Goal: Information Seeking & Learning: Learn about a topic

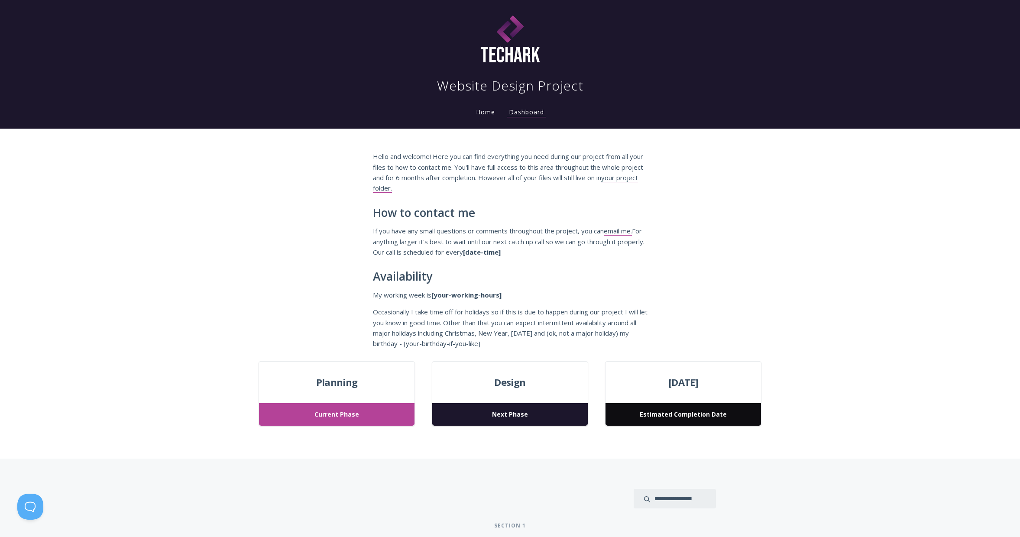
click at [586, 87] on div "Website Design Project" at bounding box center [510, 48] width 527 height 91
drag, startPoint x: 589, startPoint y: 87, endPoint x: 437, endPoint y: 88, distance: 151.6
click at [437, 88] on div "Website Design Project" at bounding box center [510, 48] width 527 height 91
copy h1 "Website Design Project"
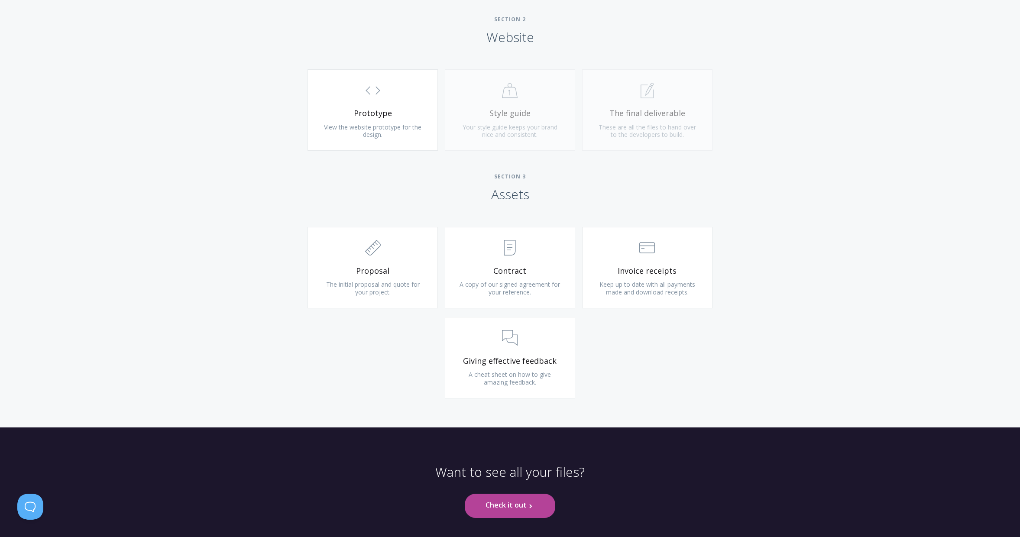
scroll to position [793, 0]
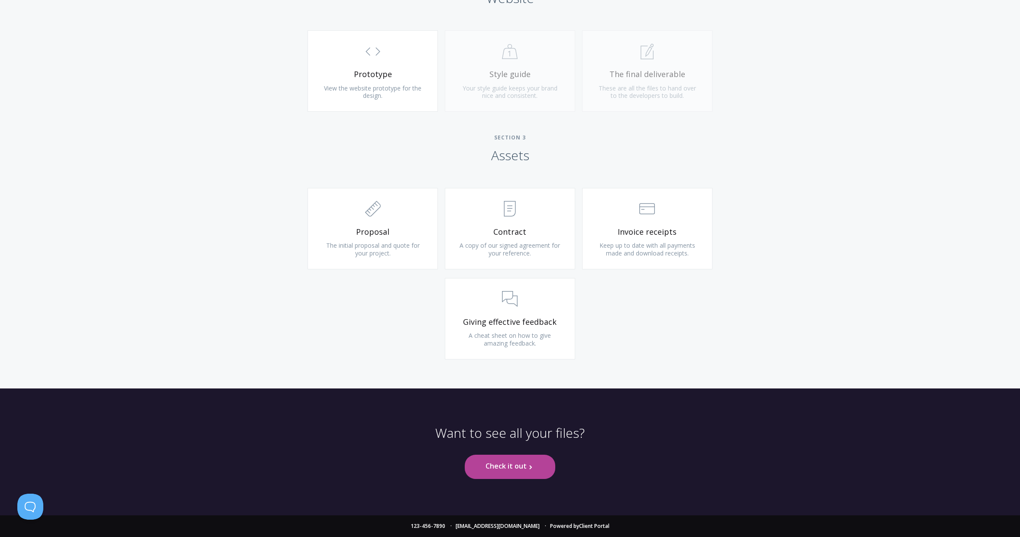
click at [503, 469] on link "Check it out .st0{fill:none;stroke:#000000;stroke-width:2;stroke-miterlimit:10;…" at bounding box center [510, 467] width 91 height 24
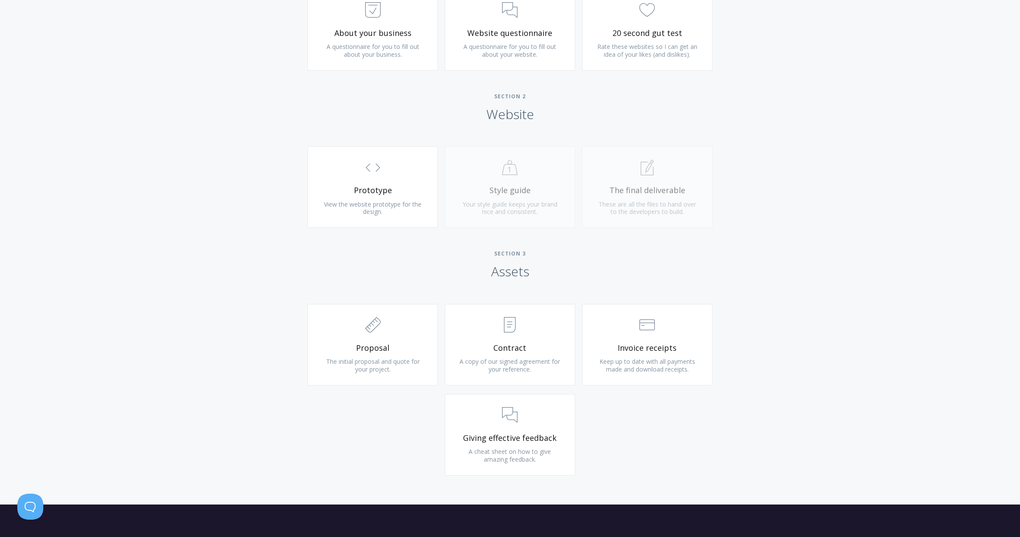
scroll to position [793, 0]
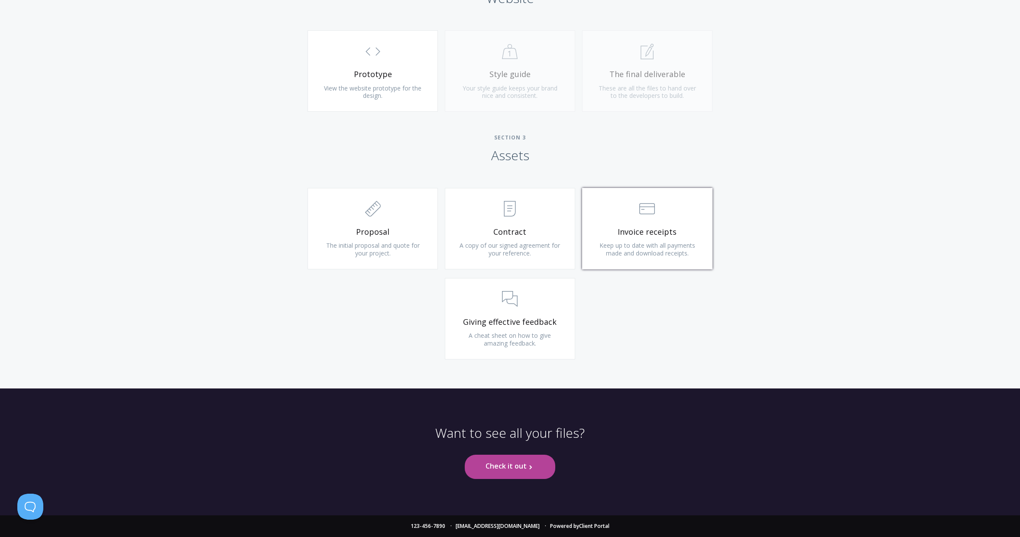
click at [628, 253] on span "Keep up to date with all payments made and download receipts." at bounding box center [647, 249] width 96 height 16
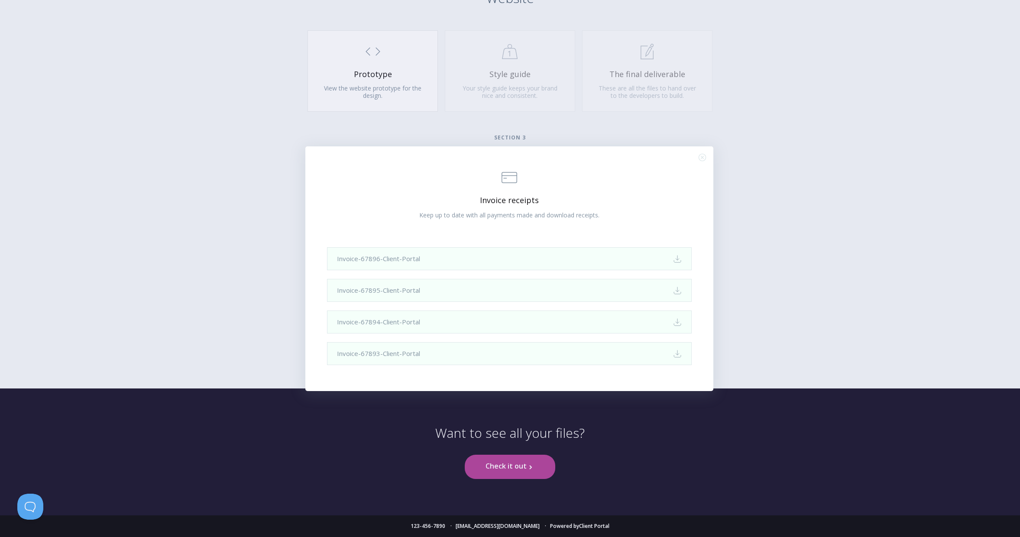
click at [700, 156] on icon ".st0{fill:none;stroke:#000000;stroke-width:2;stroke-miterlimit:10;} Close" at bounding box center [702, 157] width 7 height 7
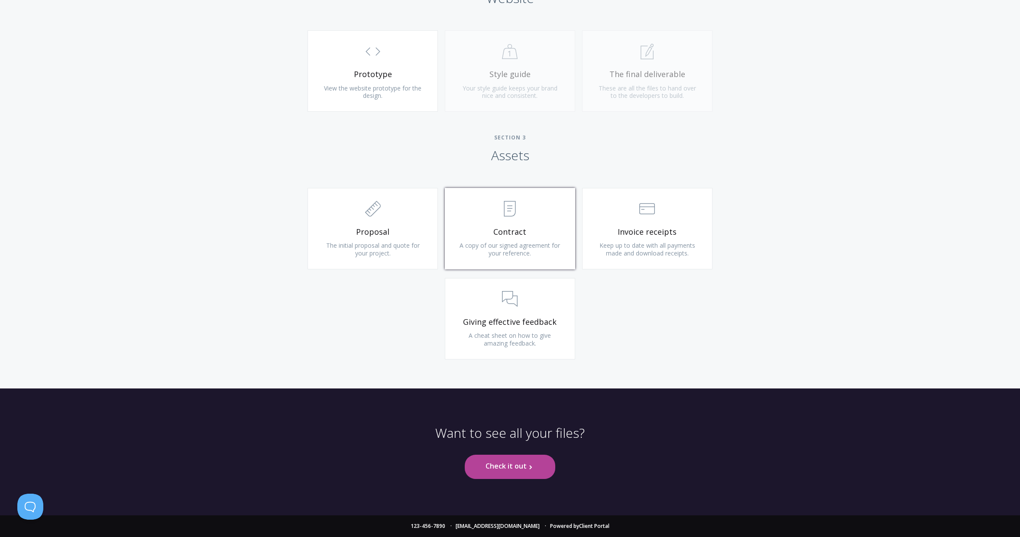
click at [531, 222] on span ".st0{fill:none;stroke:#000000;stroke-width:2;stroke-miterlimit:10;} Untitled-15" at bounding box center [510, 209] width 104 height 26
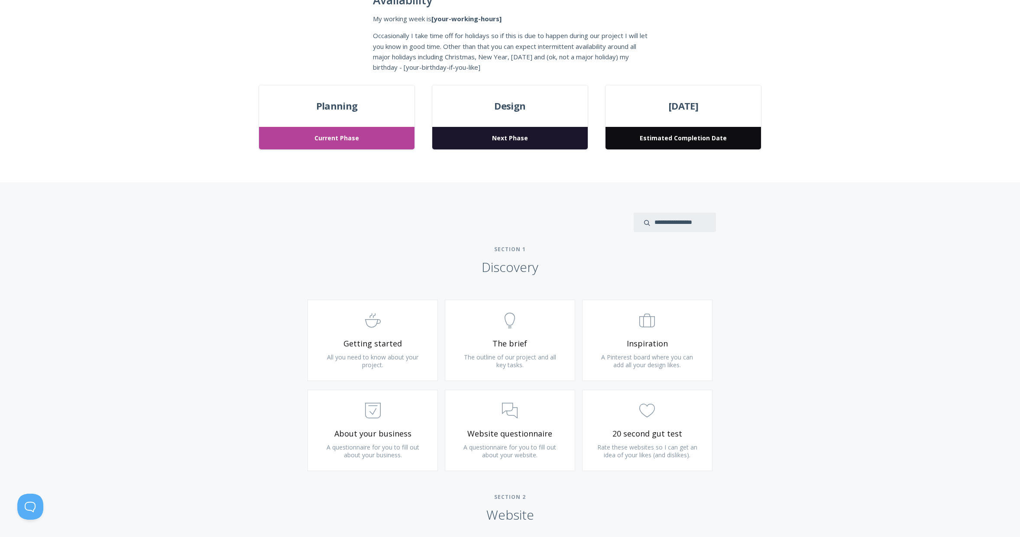
scroll to position [0, 0]
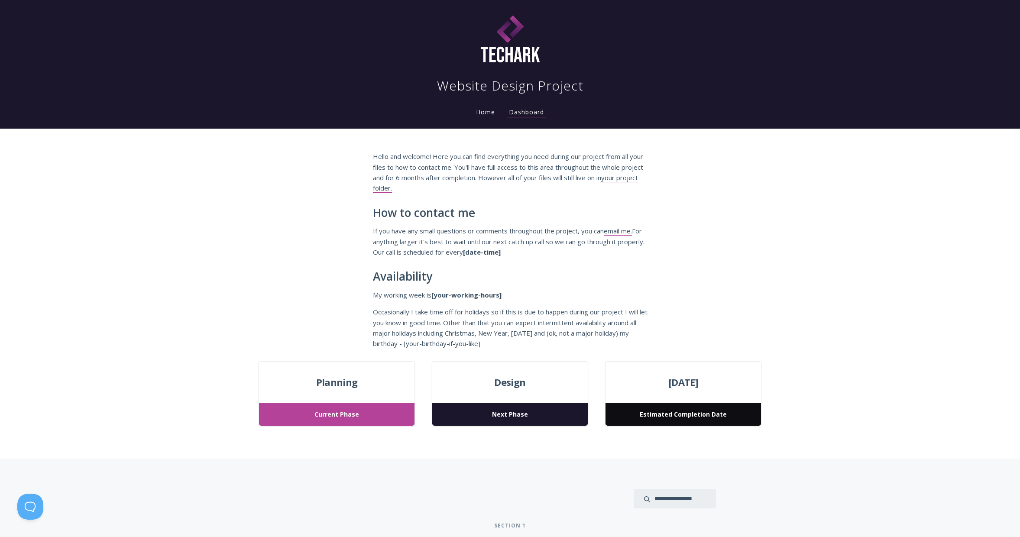
click at [484, 109] on link "Home" at bounding box center [485, 112] width 23 height 8
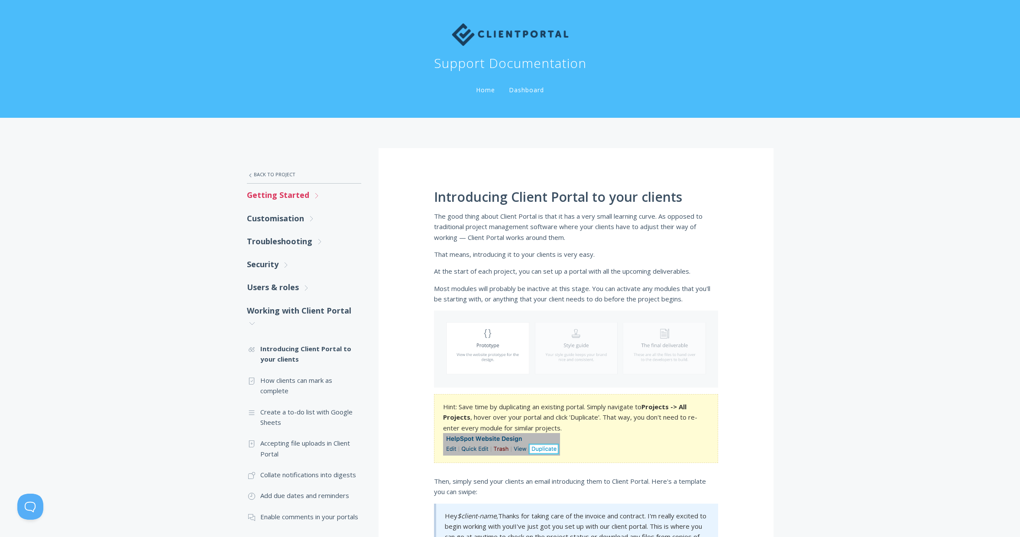
click at [313, 198] on icon ".st0{fill:none;stroke:#000000;stroke-width:2;stroke-miterlimit:10;} Untitled-27" at bounding box center [317, 196] width 8 height 8
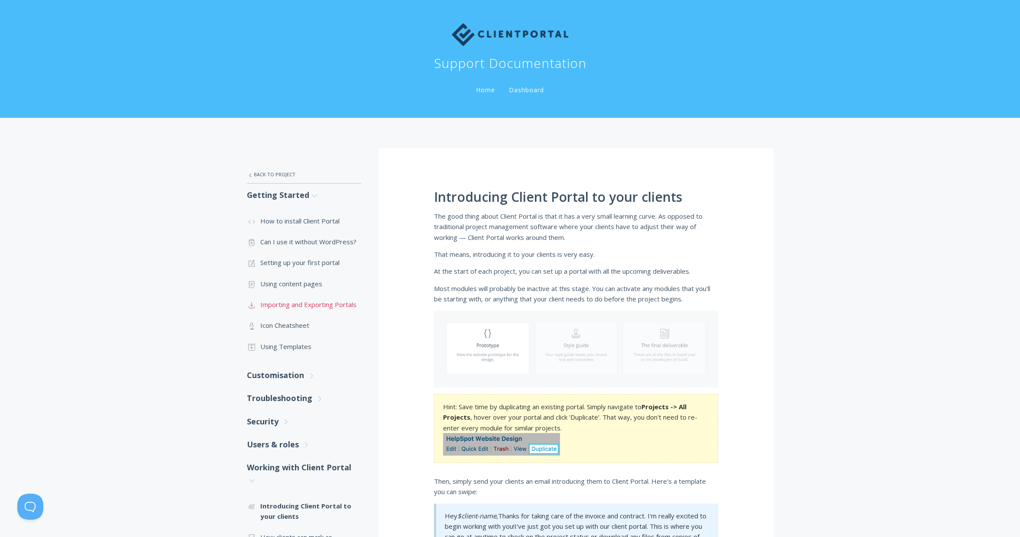
click at [336, 306] on link ".st0{fill:none;stroke:#000000;stroke-width:2;stroke-miterlimit:10;} Untitled-15…" at bounding box center [304, 304] width 114 height 21
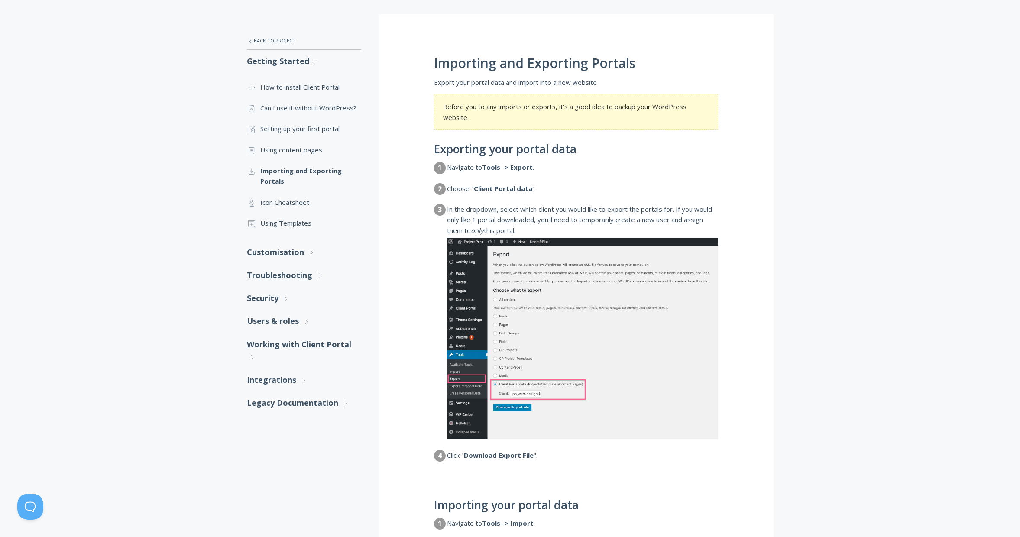
scroll to position [105, 0]
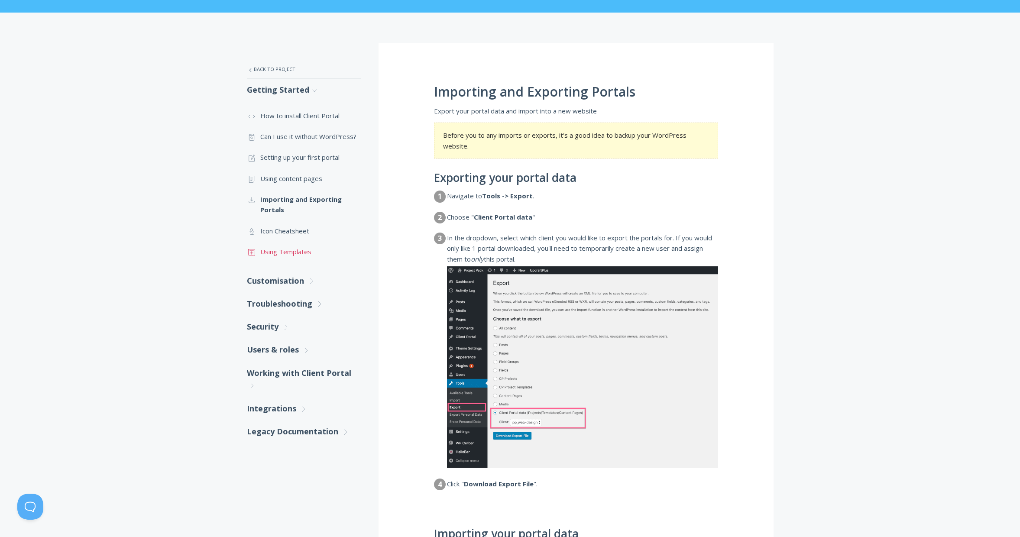
click at [303, 252] on link ".st0{fill:none;stroke:#000000;stroke-width:2;stroke-miterlimit:10;} Untitled-18…" at bounding box center [304, 251] width 114 height 21
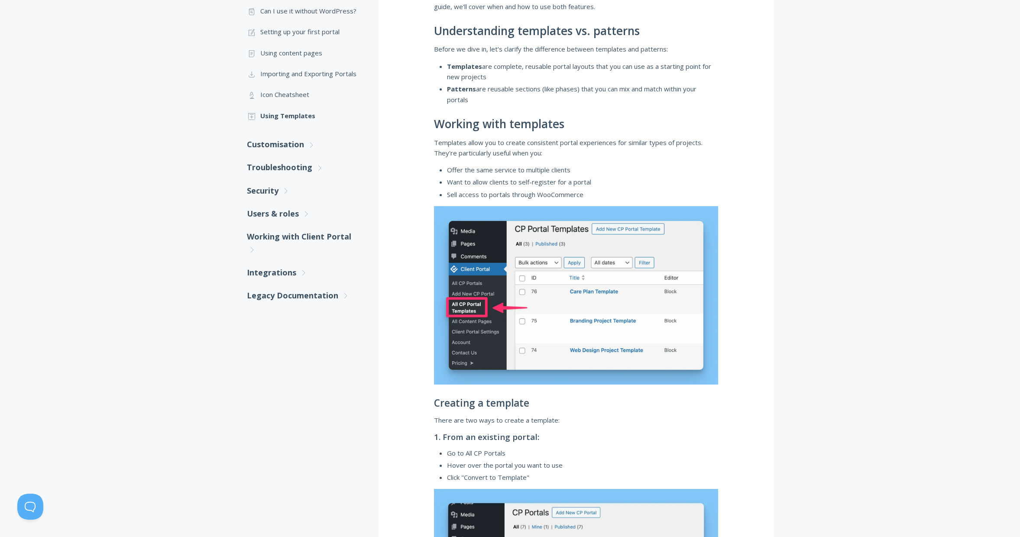
scroll to position [233, 0]
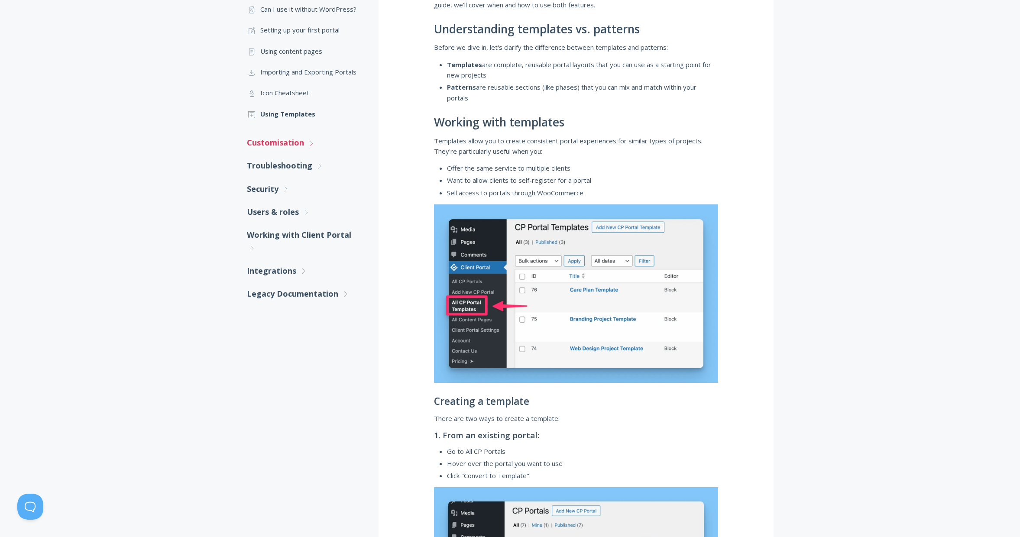
click at [308, 145] on icon ".st0{fill:none;stroke:#000000;stroke-width:2;stroke-miterlimit:10;} Untitled-27" at bounding box center [311, 143] width 8 height 8
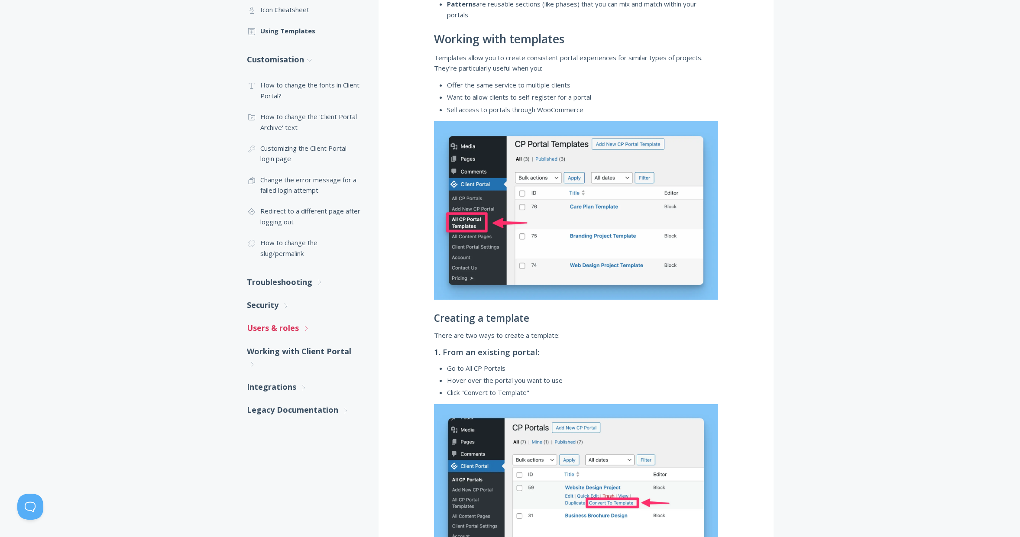
scroll to position [316, 0]
click at [344, 350] on link "Working with Client Portal .st0{fill:none;stroke:#000000;stroke-width:2;stroke-…" at bounding box center [304, 358] width 114 height 36
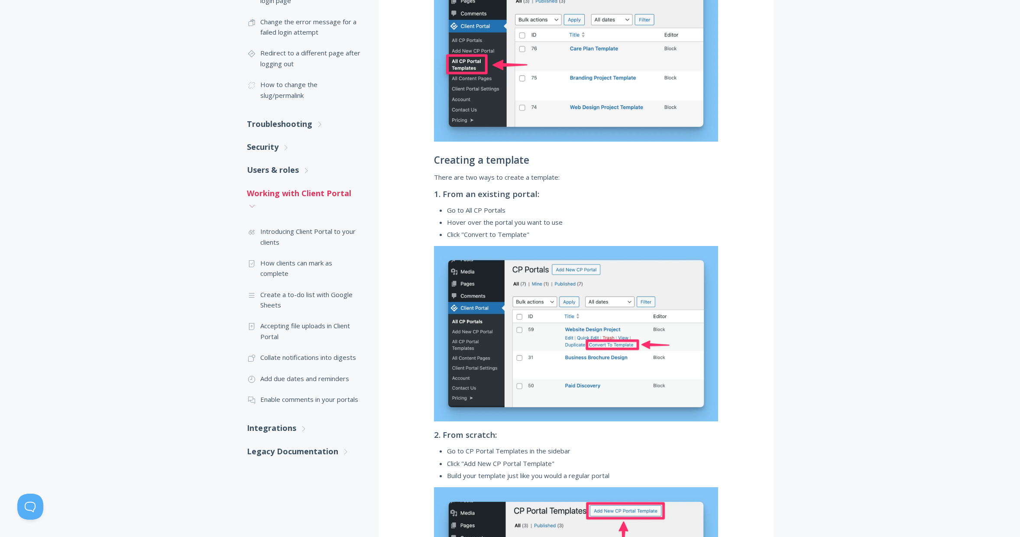
scroll to position [477, 0]
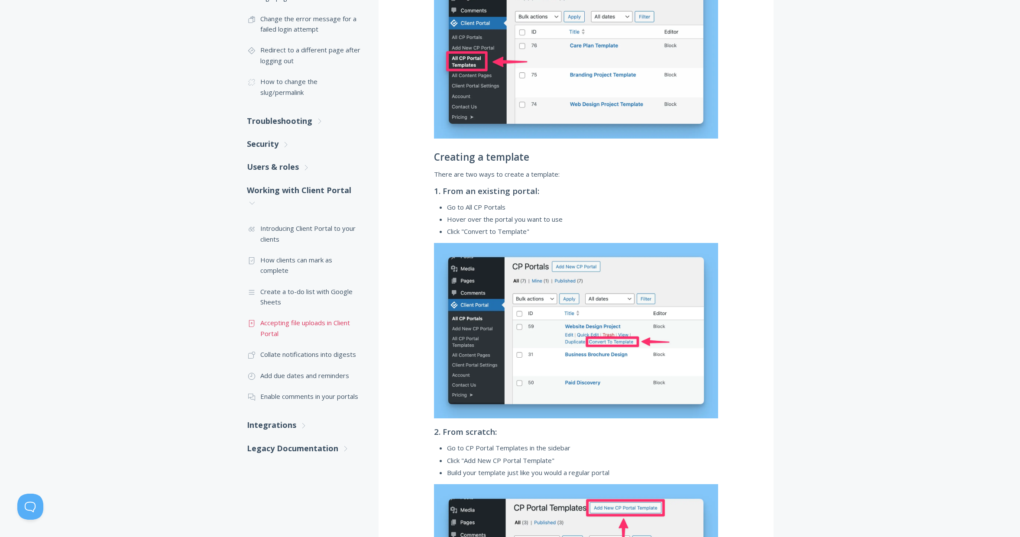
click at [347, 324] on link ".st0{fill:none;stroke:#000000;stroke-width:2;stroke-miterlimit:10;} Untitled-15…" at bounding box center [304, 328] width 114 height 32
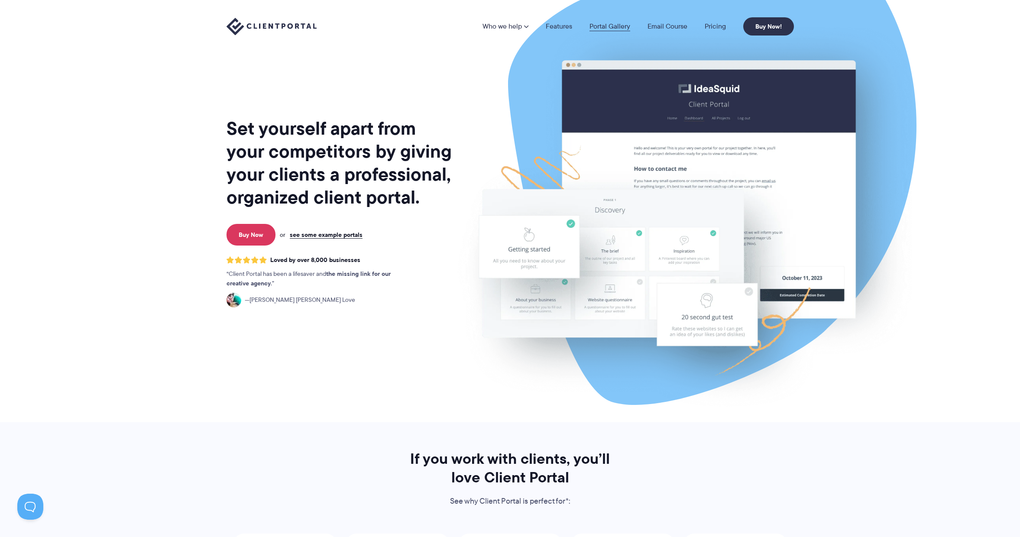
click at [610, 27] on link "Portal Gallery" at bounding box center [609, 26] width 41 height 7
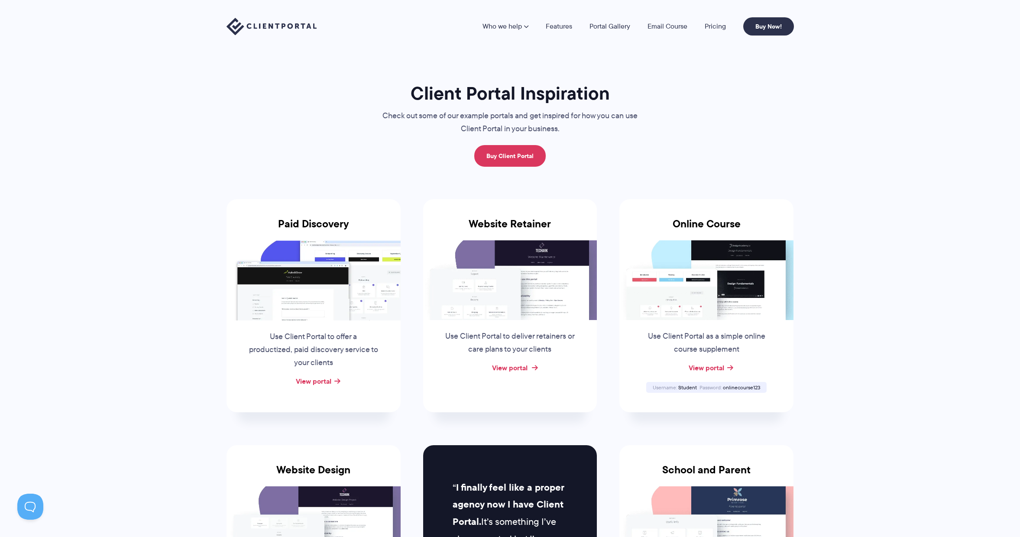
click at [523, 367] on link "View portal" at bounding box center [510, 367] width 36 height 10
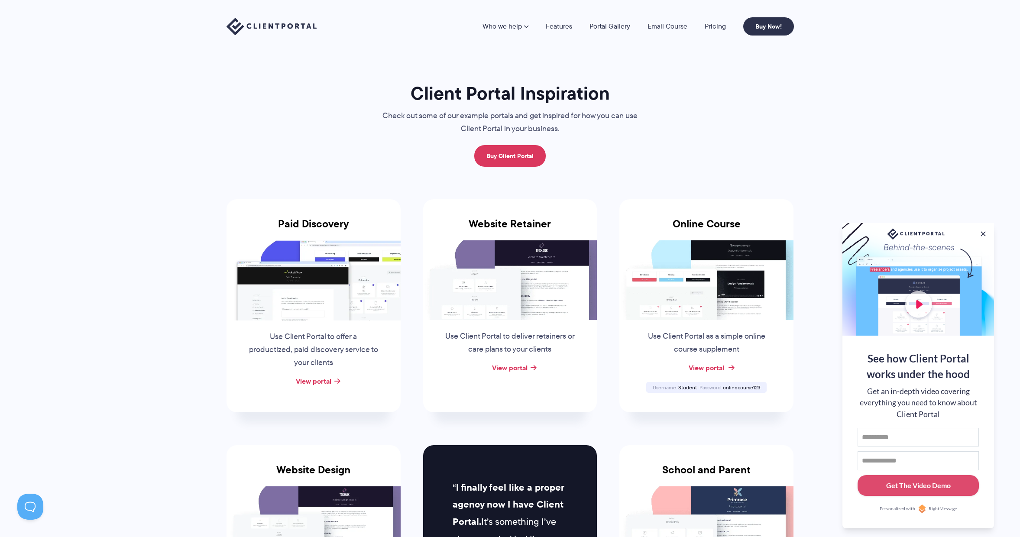
click at [713, 366] on link "View portal" at bounding box center [707, 367] width 36 height 10
drag, startPoint x: 760, startPoint y: 386, endPoint x: 724, endPoint y: 389, distance: 36.5
click at [724, 389] on div "Password [SECURITY_DATA]" at bounding box center [729, 388] width 63 height 6
copy span "onlinecourse123"
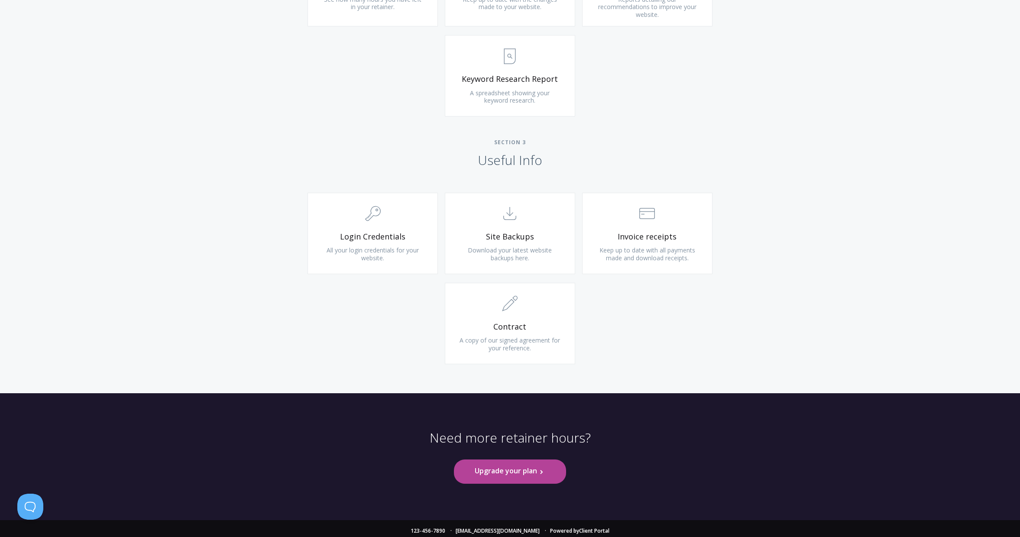
scroll to position [695, 0]
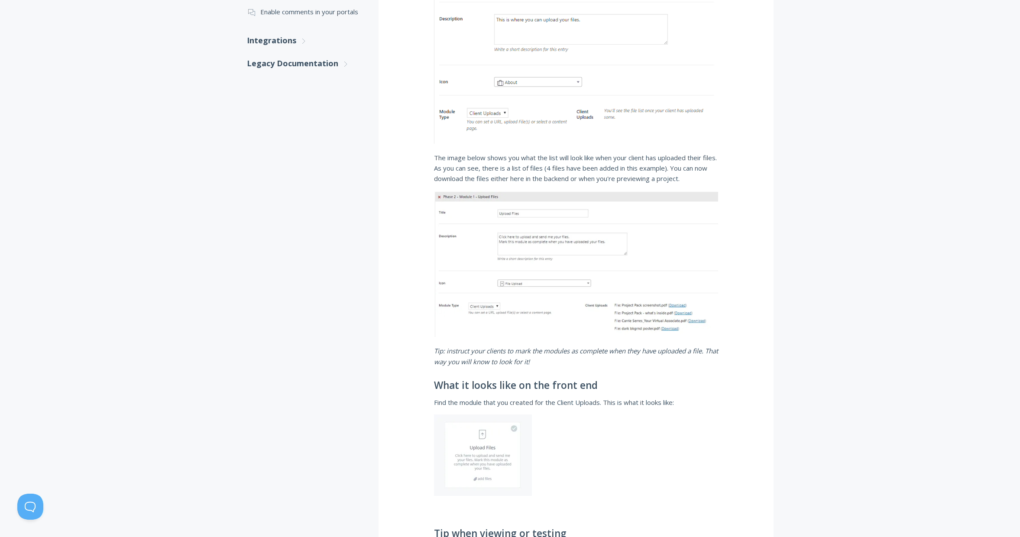
scroll to position [144, 0]
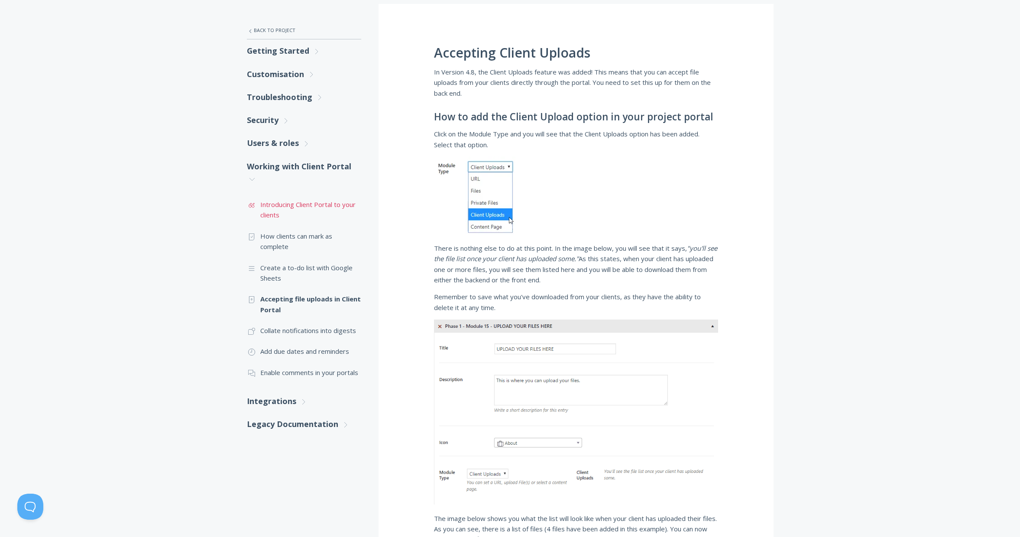
click at [336, 206] on link ".st0{fill:none;stroke:#000000;stroke-width:2;stroke-miterlimit:10;} Untitled-16…" at bounding box center [304, 210] width 114 height 32
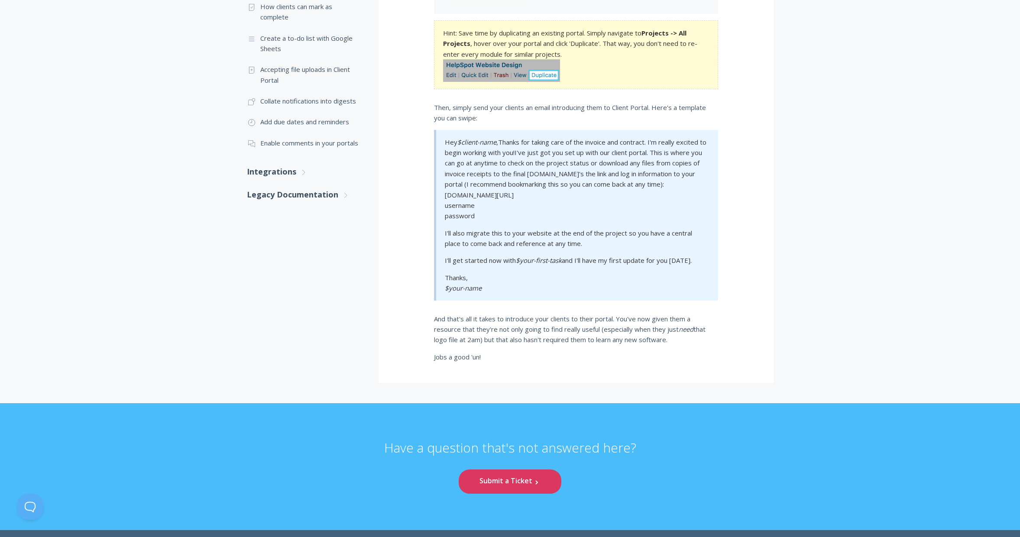
scroll to position [256, 0]
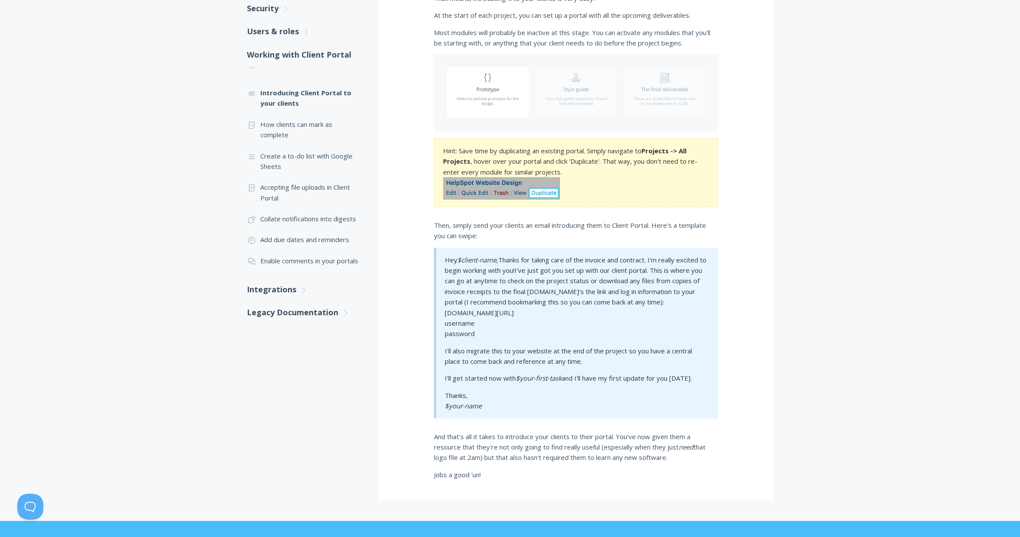
click at [754, 277] on div "Introducing Client Portal to your clients The good thing about Client Portal is…" at bounding box center [576, 196] width 395 height 608
click at [343, 315] on icon ".st0{fill:none;stroke:#000000;stroke-width:2;stroke-miterlimit:10;} Untitled-27" at bounding box center [346, 313] width 8 height 8
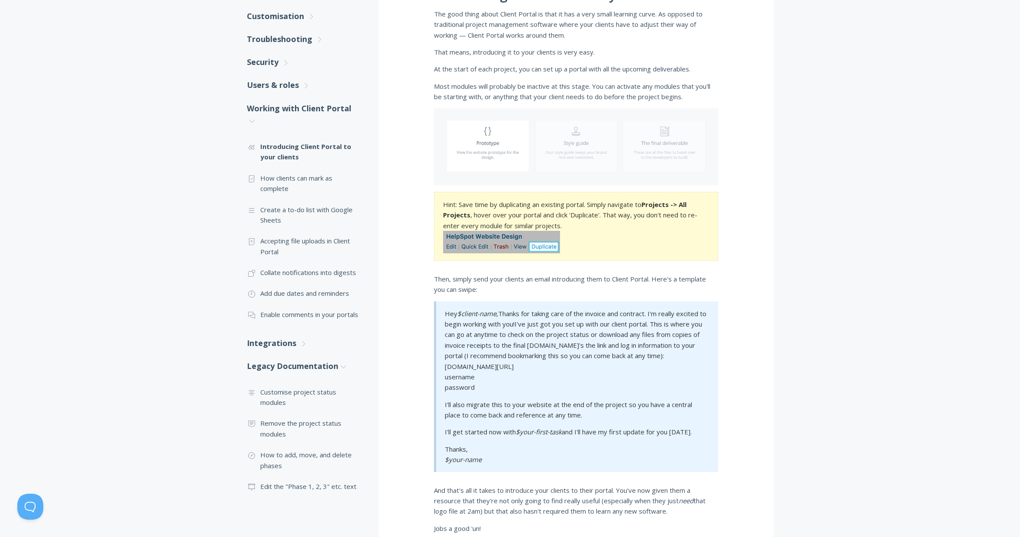
scroll to position [0, 0]
